Goal: Download file/media

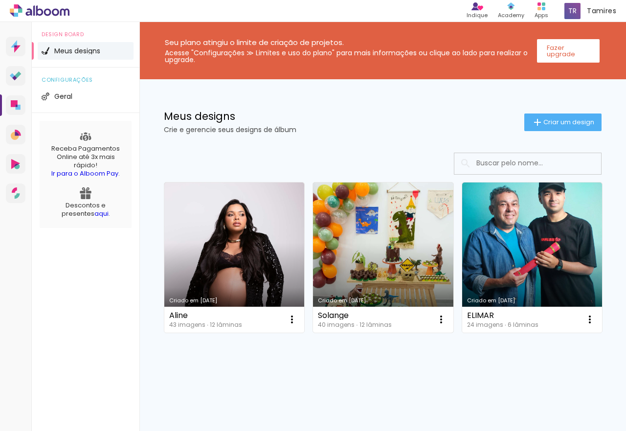
click at [349, 232] on link "Criado em [DATE]" at bounding box center [383, 257] width 140 height 150
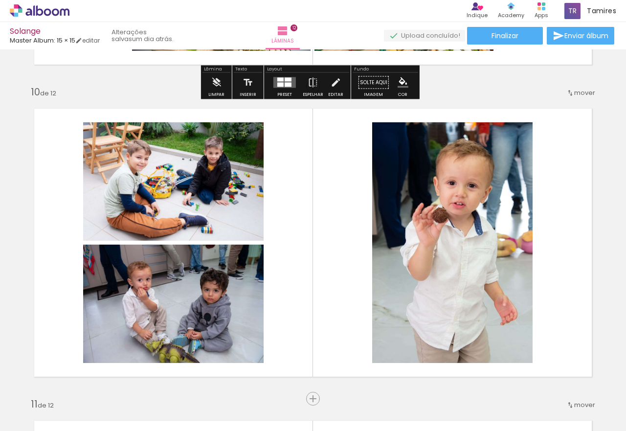
scroll to position [2786, 0]
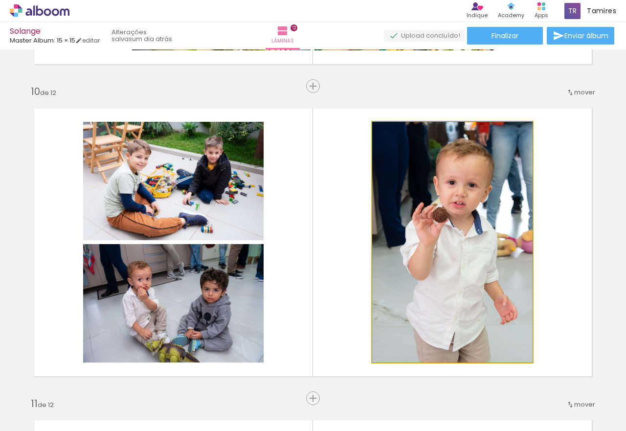
drag, startPoint x: 433, startPoint y: 205, endPoint x: 437, endPoint y: 238, distance: 33.0
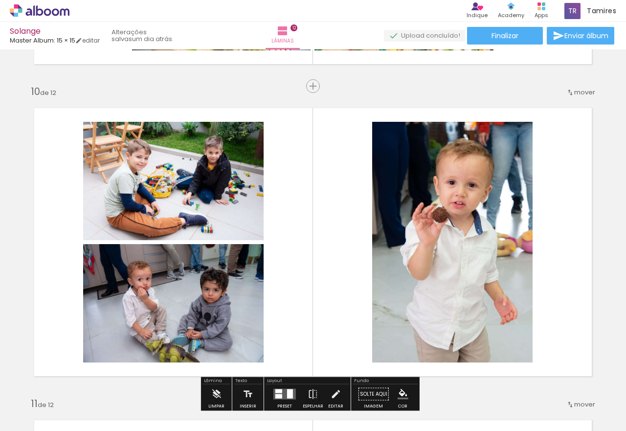
click at [46, 403] on input "Todas as fotos" at bounding box center [27, 401] width 37 height 8
click at [0, 0] on slot "Não utilizadas" at bounding box center [0, 0] width 0 height 0
type input "Não utilizadas"
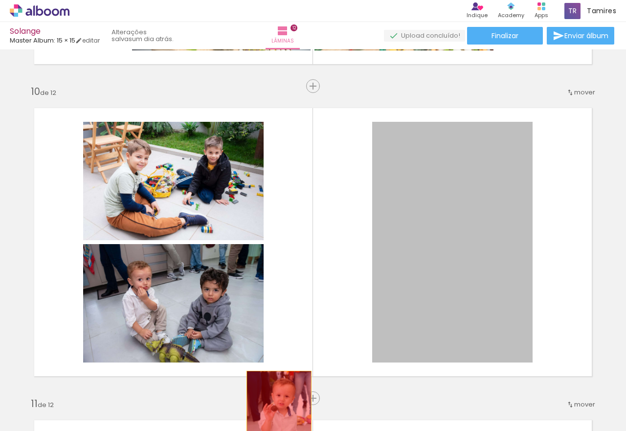
drag, startPoint x: 457, startPoint y: 206, endPoint x: 275, endPoint y: 418, distance: 280.0
click at [275, 418] on quentale-workspace at bounding box center [313, 215] width 626 height 431
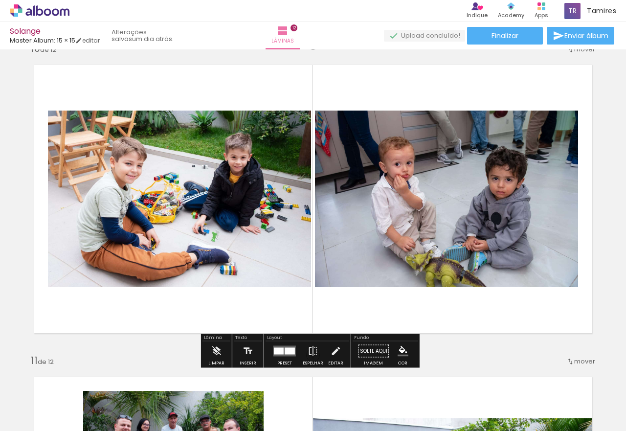
scroll to position [2835, 0]
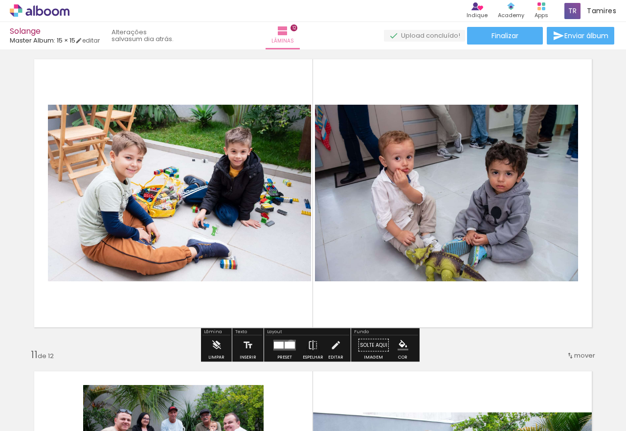
click at [288, 343] on div at bounding box center [289, 345] width 10 height 7
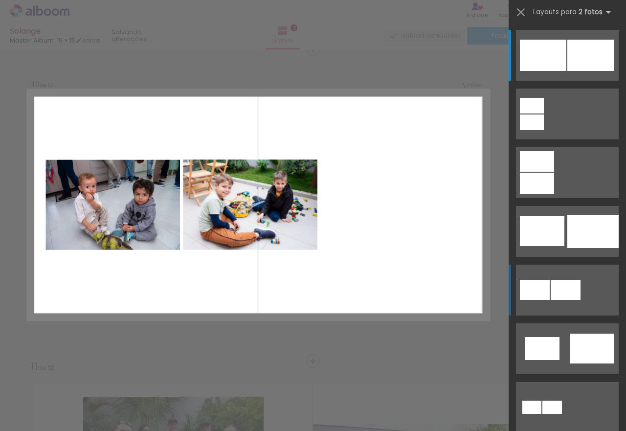
scroll to position [2818, 0]
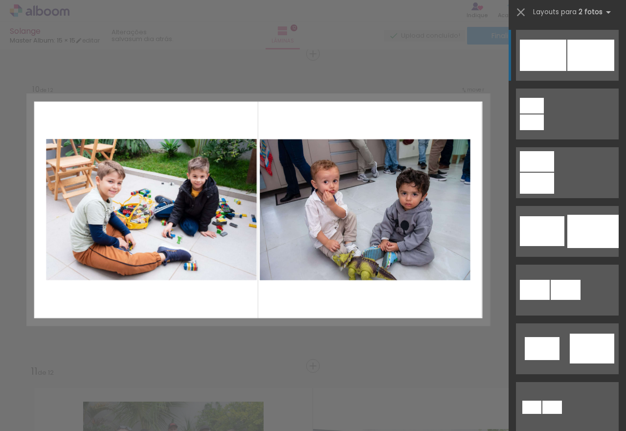
click at [586, 41] on div at bounding box center [590, 55] width 47 height 31
click at [580, 43] on div at bounding box center [590, 55] width 47 height 31
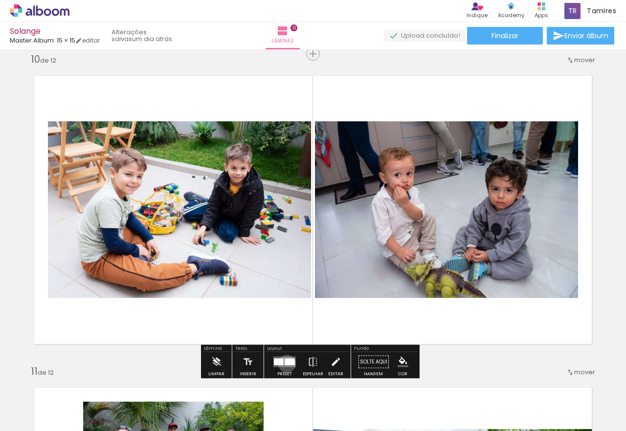
click at [284, 363] on div at bounding box center [289, 361] width 10 height 7
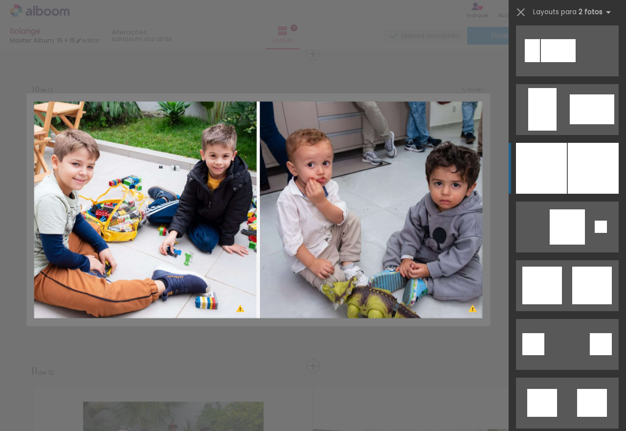
scroll to position [2395, 0]
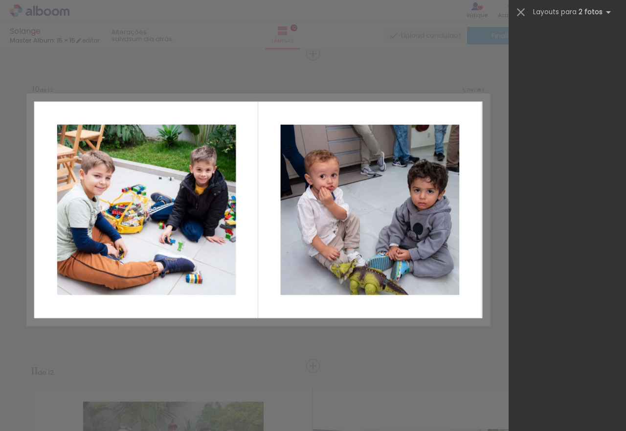
scroll to position [2395, 0]
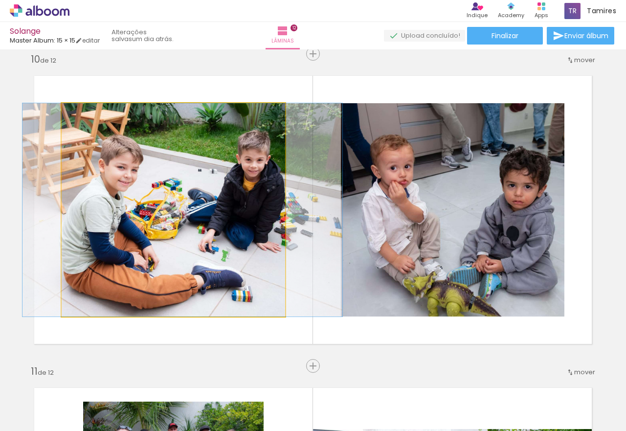
drag, startPoint x: 217, startPoint y: 238, endPoint x: 222, endPoint y: 236, distance: 5.7
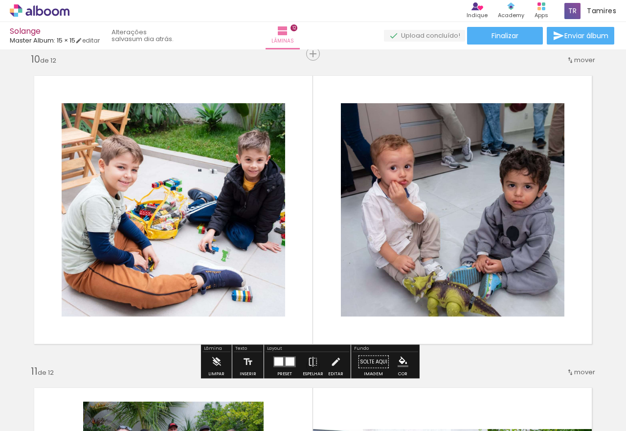
click at [288, 368] on div at bounding box center [284, 362] width 26 height 20
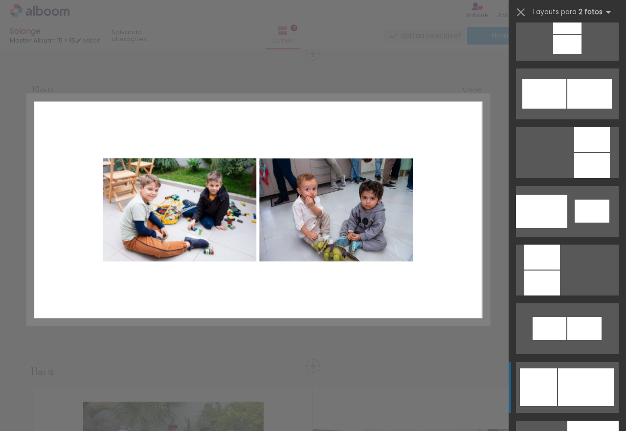
scroll to position [958, 0]
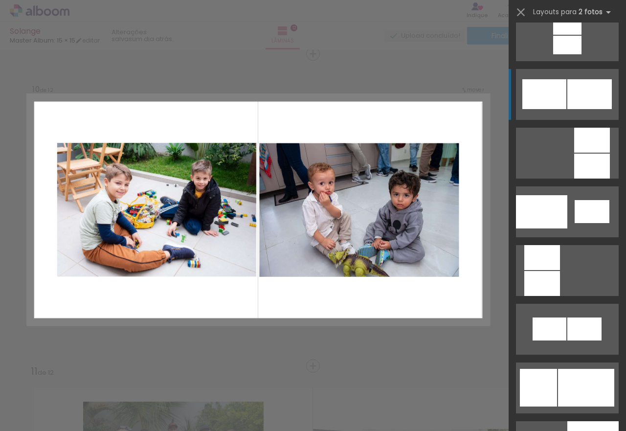
click at [574, 200] on div at bounding box center [591, 211] width 35 height 23
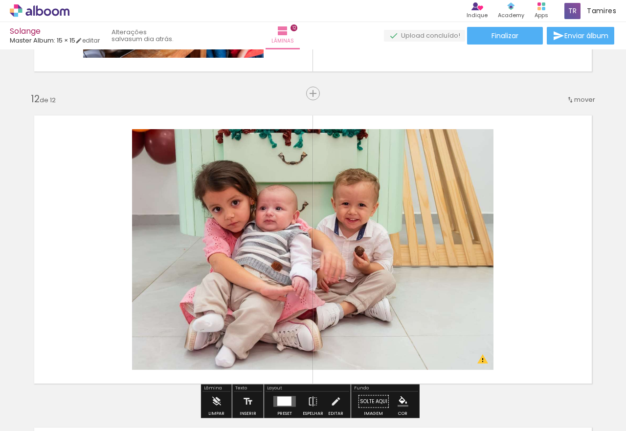
scroll to position [3404, 0]
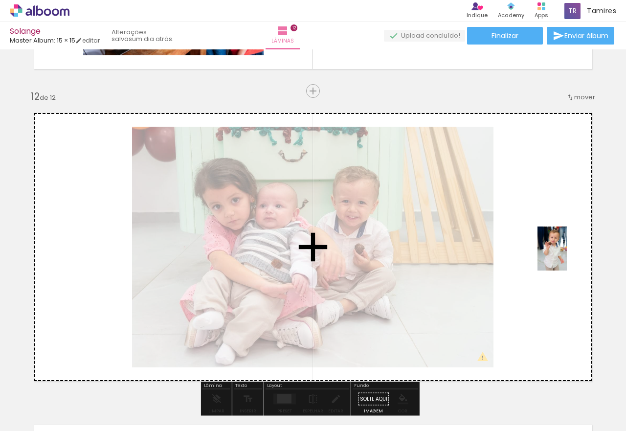
drag, startPoint x: 277, startPoint y: 408, endPoint x: 566, endPoint y: 256, distance: 327.0
click at [566, 256] on quentale-workspace at bounding box center [313, 215] width 626 height 431
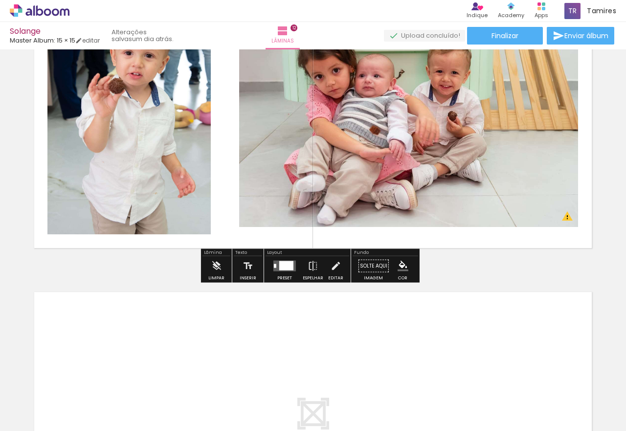
scroll to position [3551, 0]
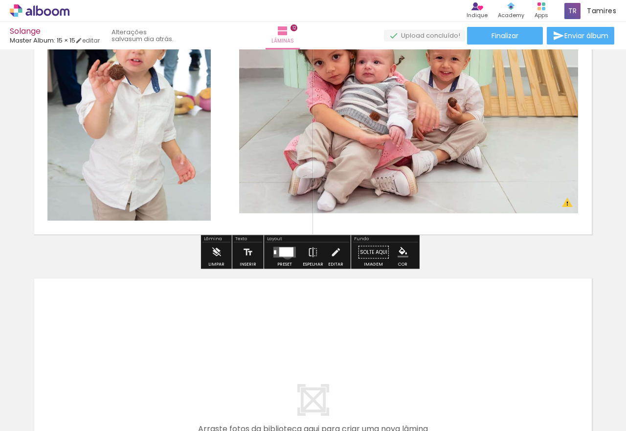
click at [285, 254] on div at bounding box center [286, 251] width 14 height 9
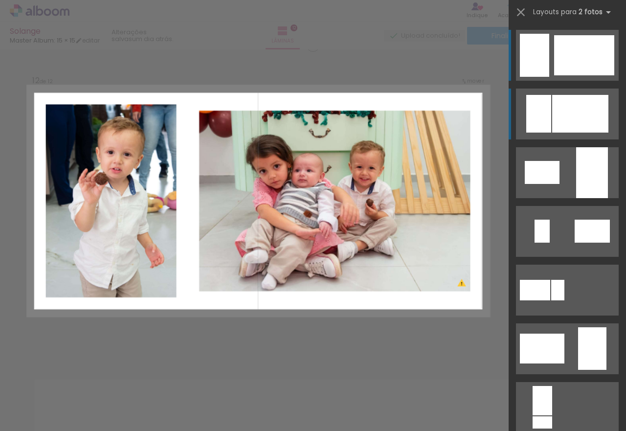
scroll to position [3442, 0]
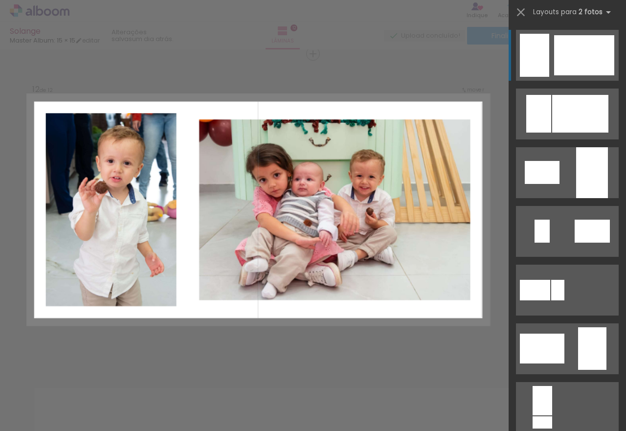
click at [561, 95] on div at bounding box center [580, 114] width 56 height 38
click at [580, 95] on div at bounding box center [580, 114] width 56 height 38
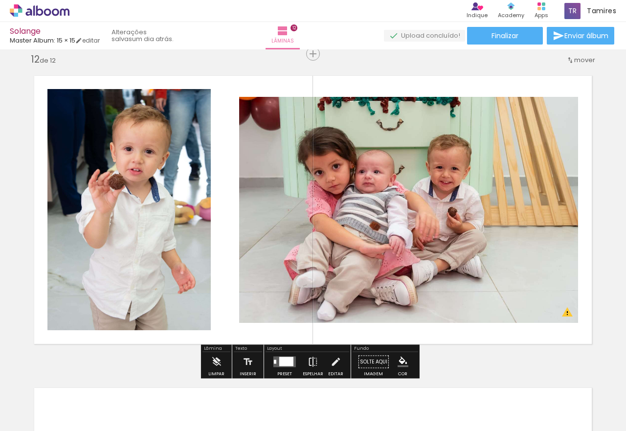
click at [310, 359] on iron-icon at bounding box center [312, 362] width 11 height 20
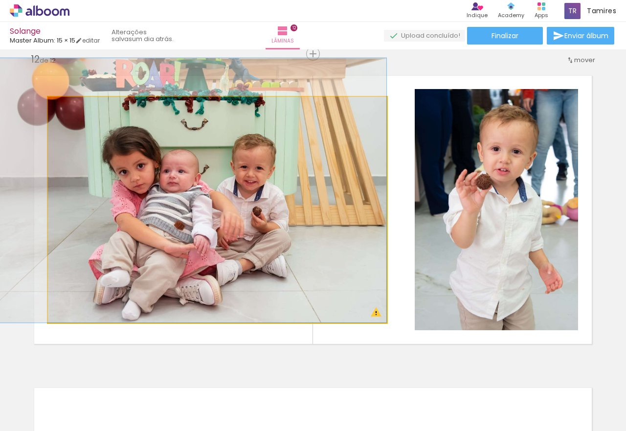
drag, startPoint x: 270, startPoint y: 283, endPoint x: 240, endPoint y: 271, distance: 31.6
click at [259, 267] on quentale-photo at bounding box center [217, 210] width 339 height 226
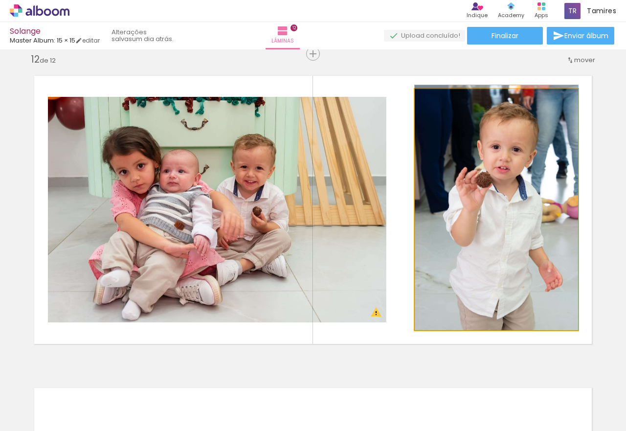
drag, startPoint x: 566, startPoint y: 264, endPoint x: 530, endPoint y: 239, distance: 44.3
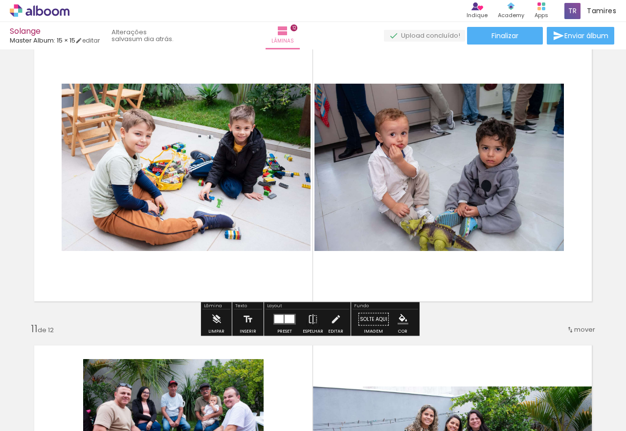
scroll to position [2855, 0]
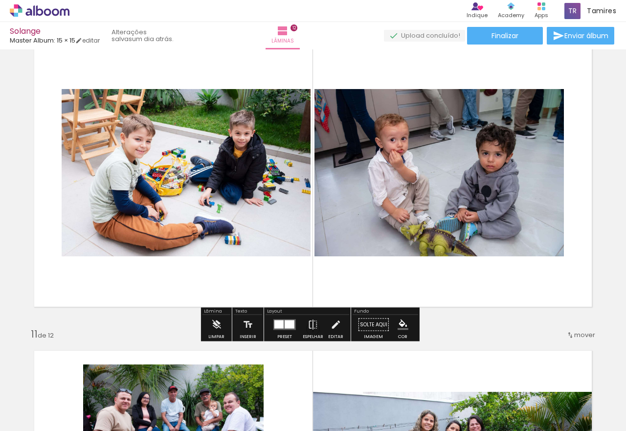
click at [279, 323] on div at bounding box center [278, 324] width 9 height 8
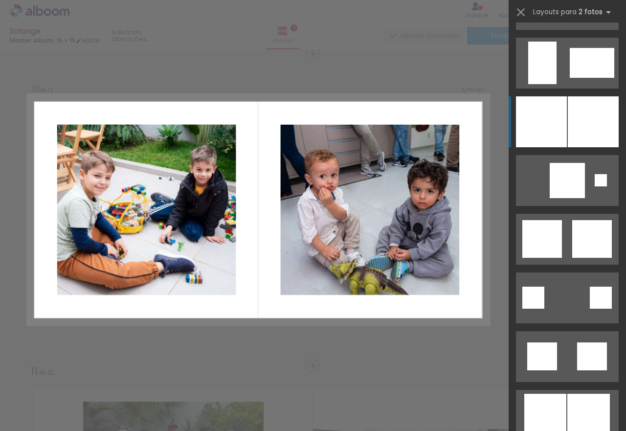
scroll to position [2365, 0]
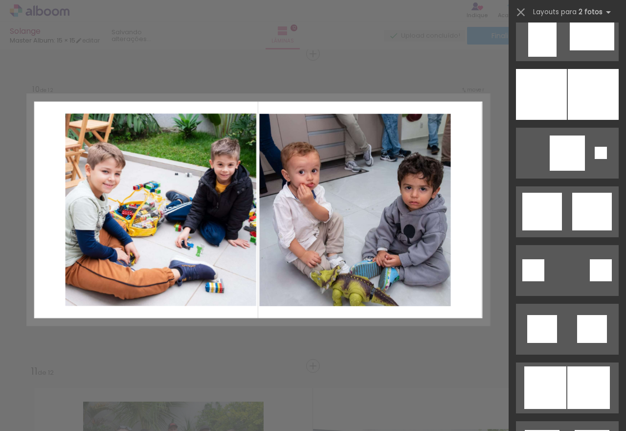
click at [0, 0] on slot at bounding box center [0, 0] width 0 height 0
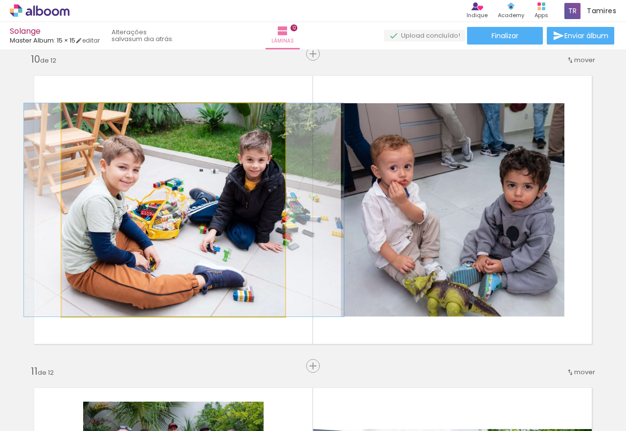
drag, startPoint x: 238, startPoint y: 238, endPoint x: 249, endPoint y: 236, distance: 10.9
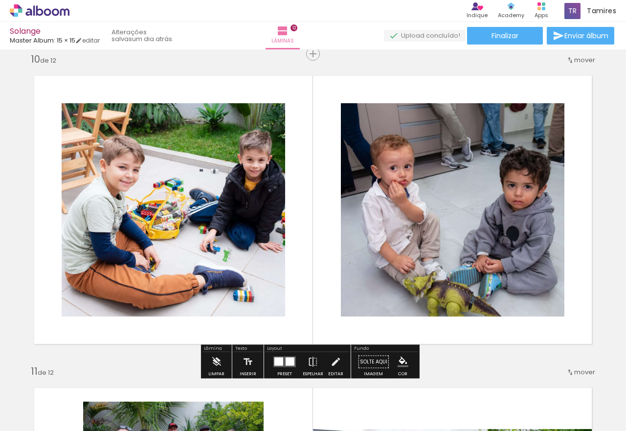
click at [282, 360] on quentale-layouter at bounding box center [284, 361] width 22 height 11
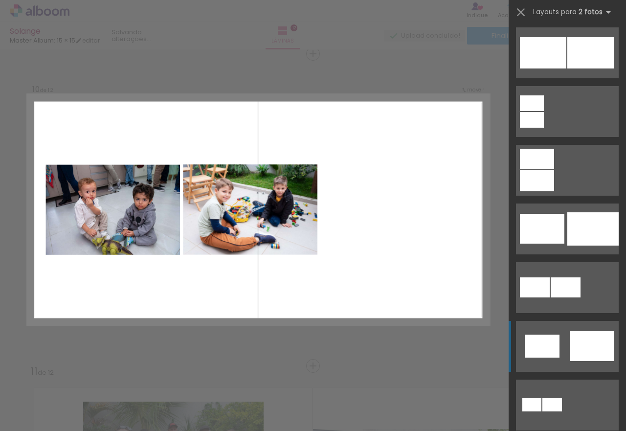
scroll to position [0, 0]
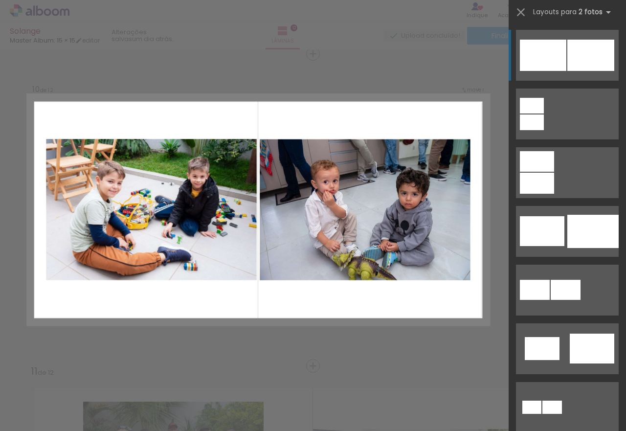
click at [543, 98] on div at bounding box center [532, 106] width 24 height 16
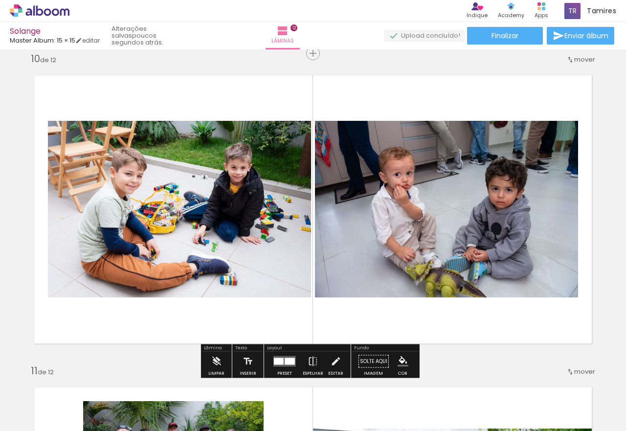
scroll to position [2818, 0]
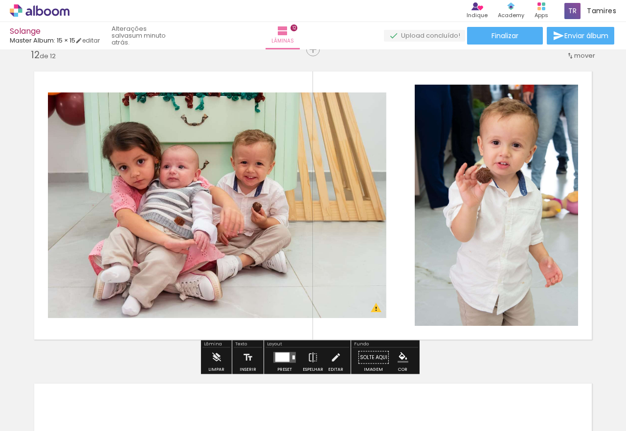
scroll to position [3429, 0]
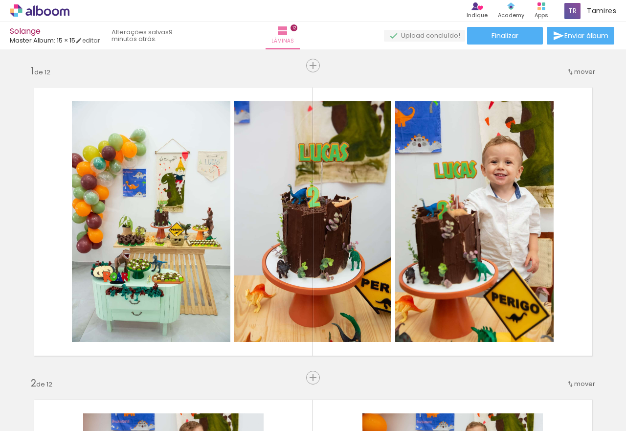
scroll to position [3429, 0]
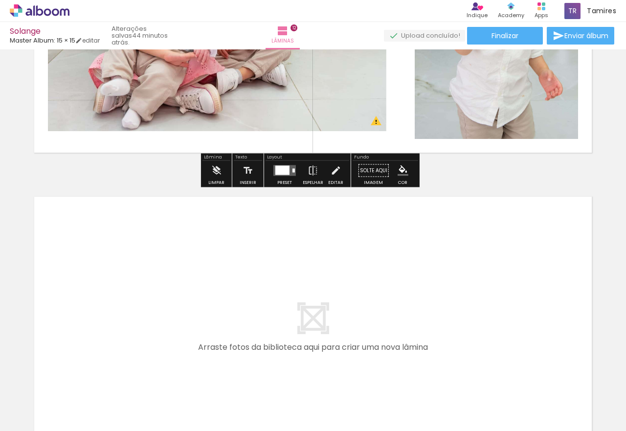
scroll to position [3478, 0]
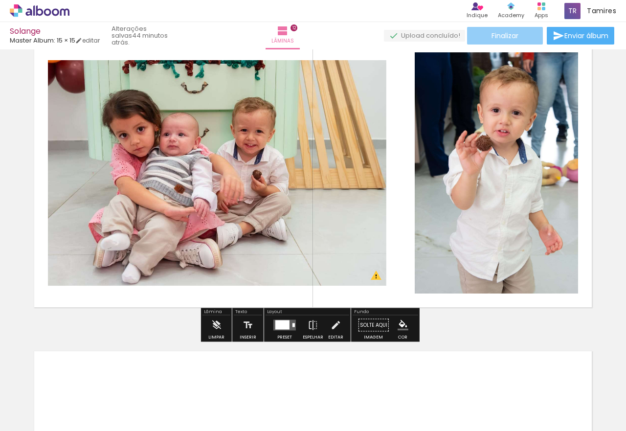
click at [501, 34] on span "Finalizar" at bounding box center [504, 35] width 27 height 7
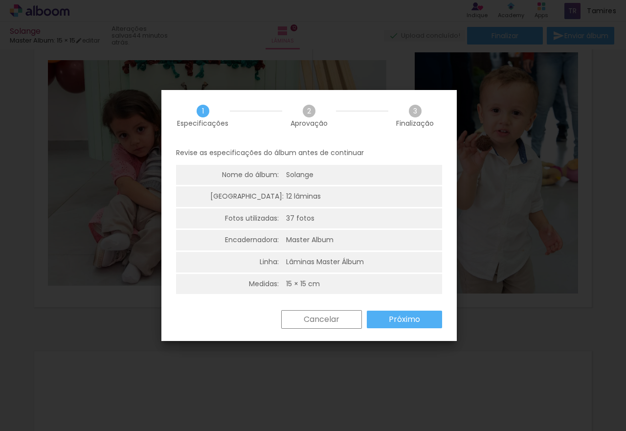
click at [416, 309] on div "Revise as especificações do álbum antes de continuar Nome do álbum: Solange Lâm…" at bounding box center [308, 225] width 295 height 169
click at [0, 0] on slot "Próximo" at bounding box center [0, 0] width 0 height 0
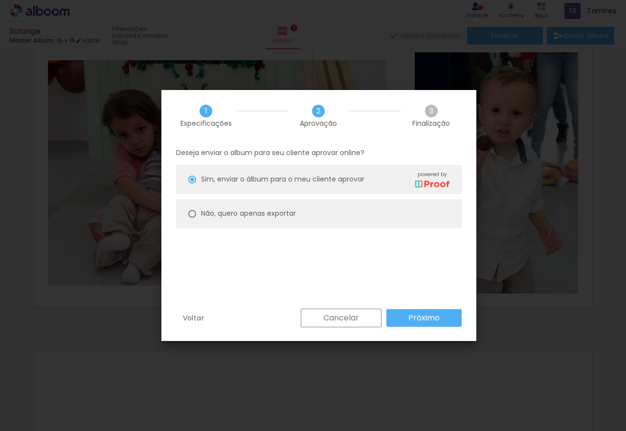
click at [0, 0] on slot "Não, quero apenas exportar" at bounding box center [0, 0] width 0 height 0
type paper-radio-button "on"
click at [0, 0] on slot "Próximo" at bounding box center [0, 0] width 0 height 0
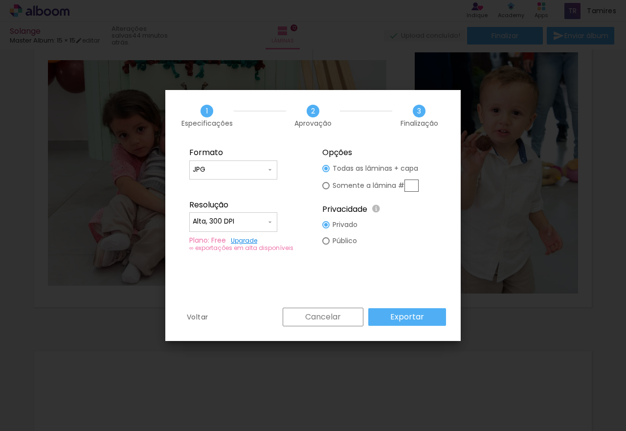
click at [426, 322] on paper-button "Exportar" at bounding box center [407, 317] width 78 height 18
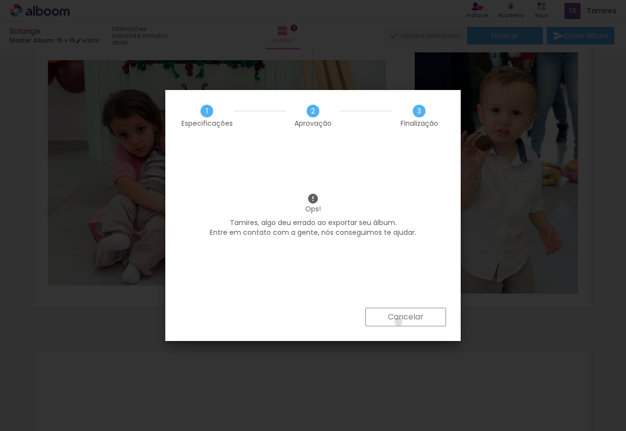
click at [0, 0] on slot "Cancelar" at bounding box center [0, 0] width 0 height 0
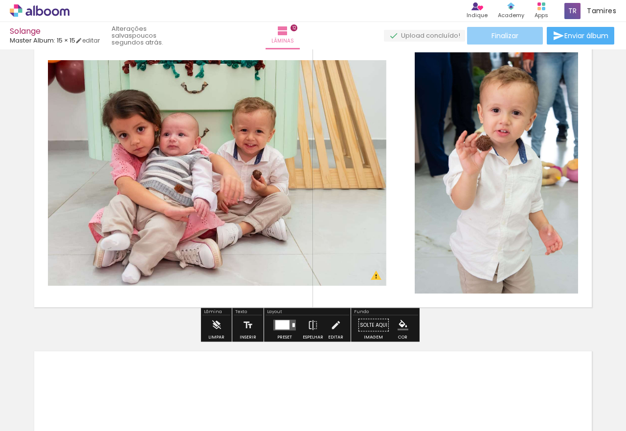
click at [514, 32] on span "Finalizar" at bounding box center [504, 35] width 27 height 7
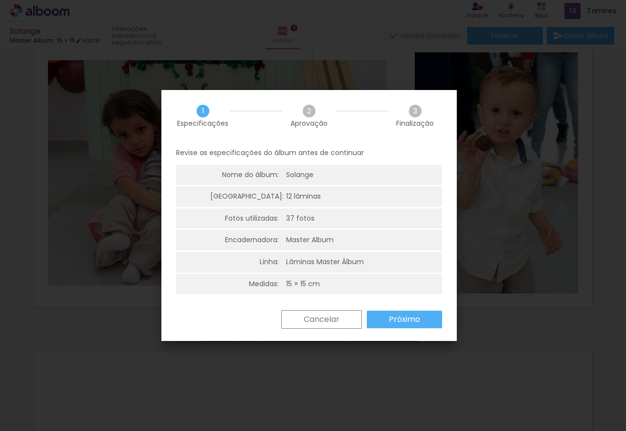
click at [390, 313] on paper-button "Próximo" at bounding box center [404, 319] width 75 height 18
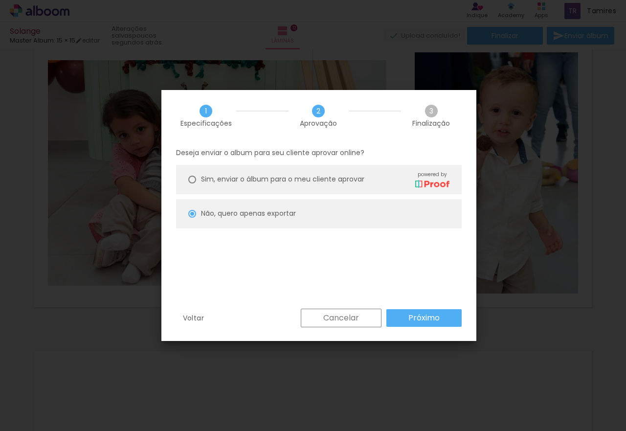
click at [390, 313] on paper-button "Próximo" at bounding box center [423, 318] width 75 height 18
type input "Alta, 300 DPI"
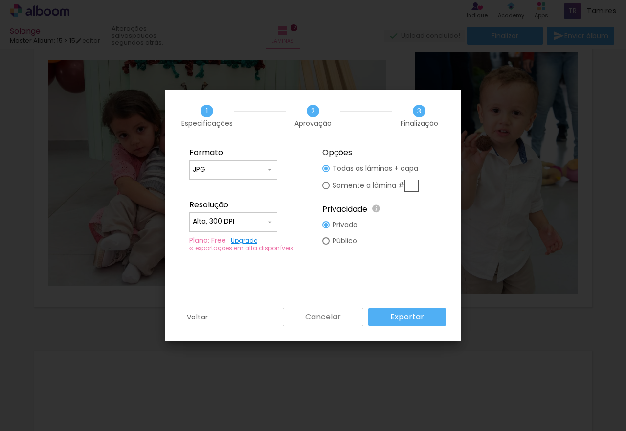
click at [390, 313] on paper-button "Exportar" at bounding box center [407, 317] width 78 height 18
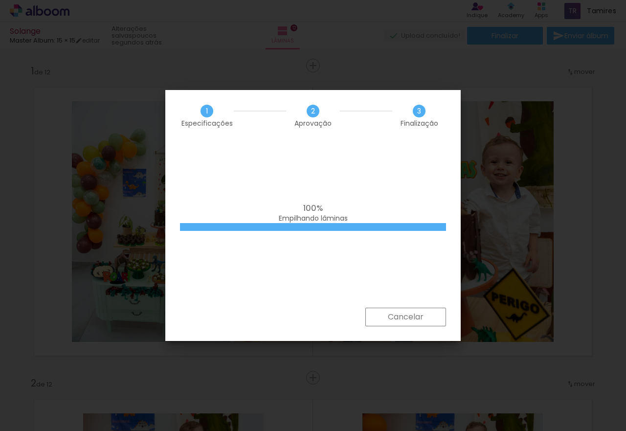
scroll to position [3478, 0]
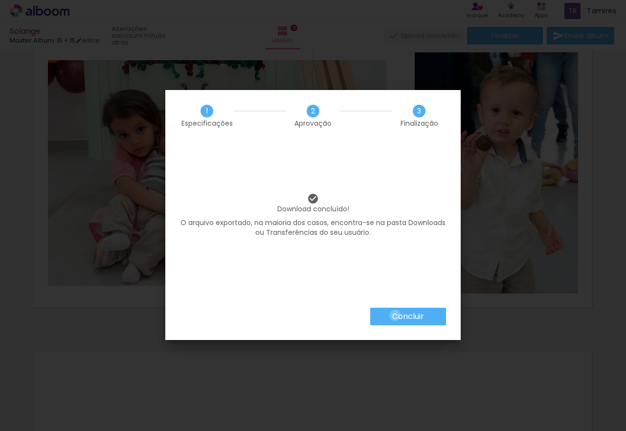
click at [0, 0] on slot "Concluir" at bounding box center [0, 0] width 0 height 0
